Goal: Information Seeking & Learning: Learn about a topic

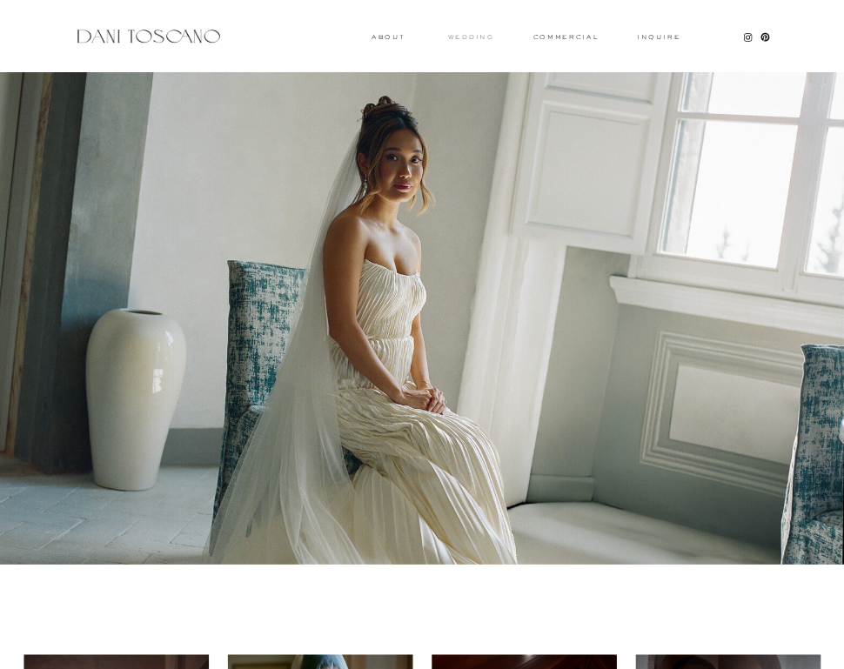
click at [462, 39] on h3 "wedding" at bounding box center [471, 36] width 46 height 5
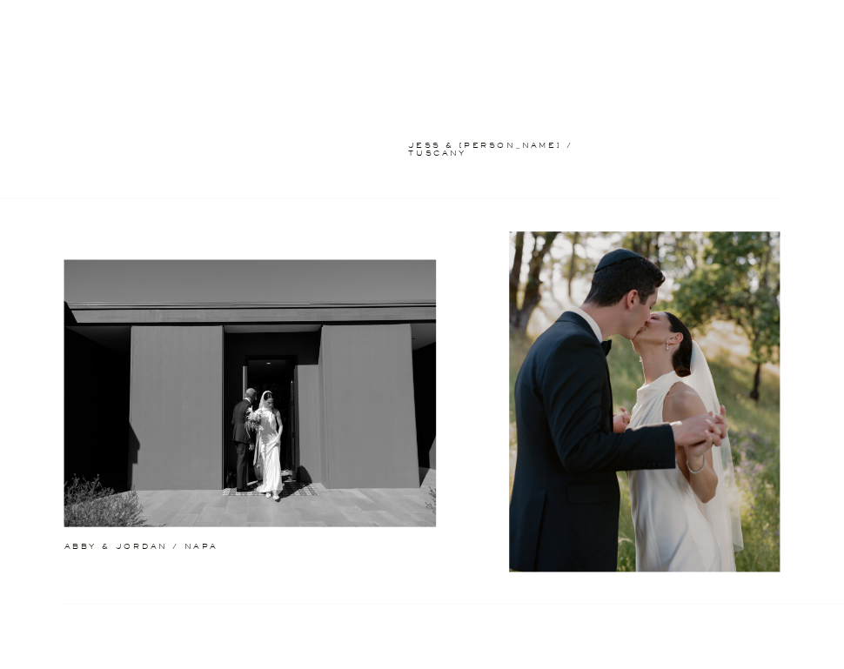
scroll to position [349, 0]
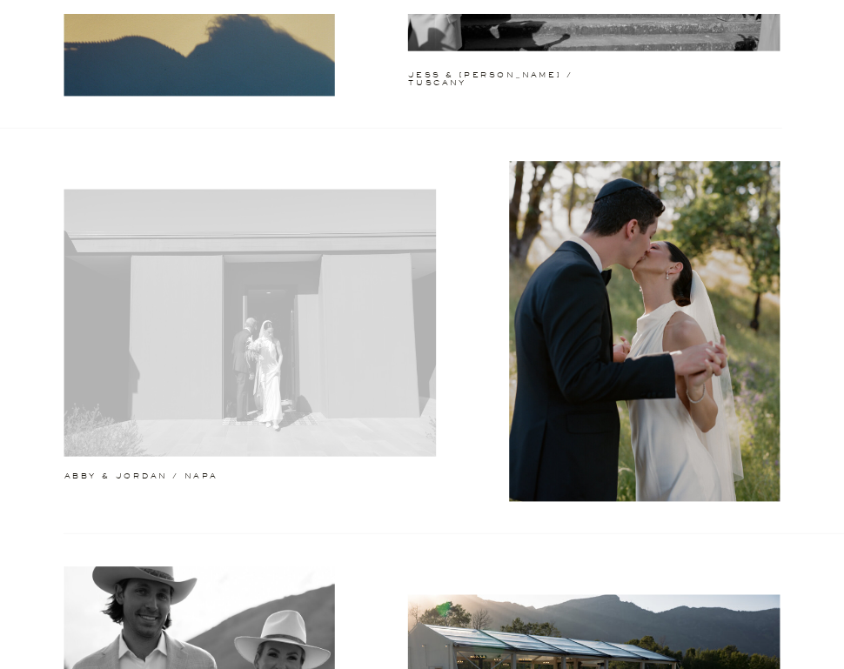
click at [351, 419] on div at bounding box center [250, 323] width 372 height 267
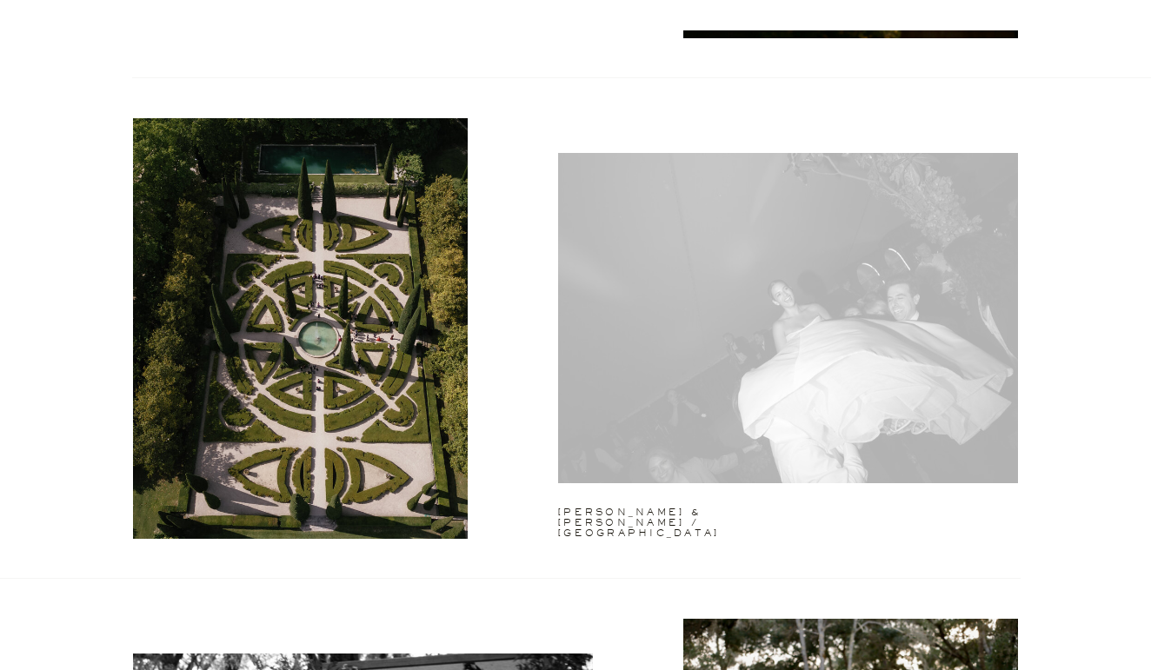
scroll to position [2007, 0]
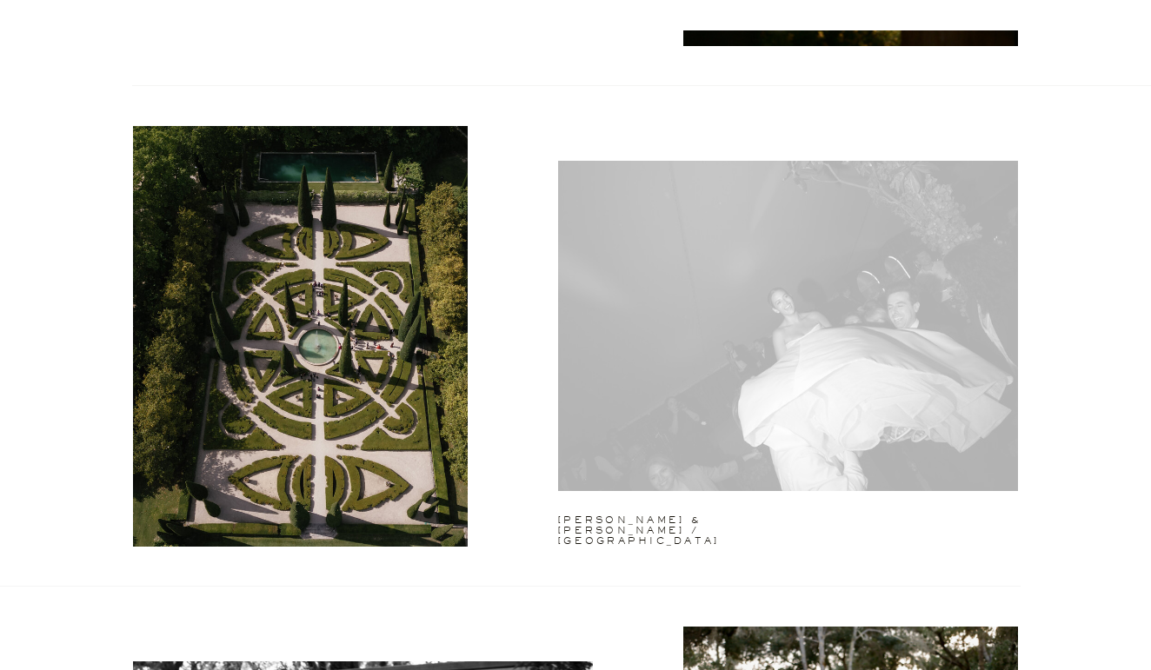
click at [843, 318] on div at bounding box center [788, 326] width 460 height 330
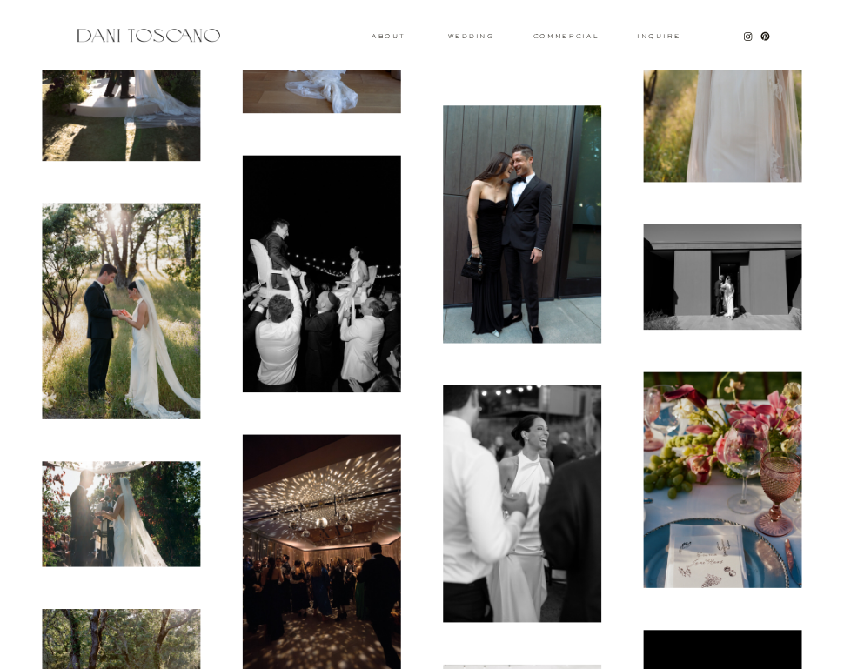
scroll to position [1423, 0]
